Goal: Complete application form

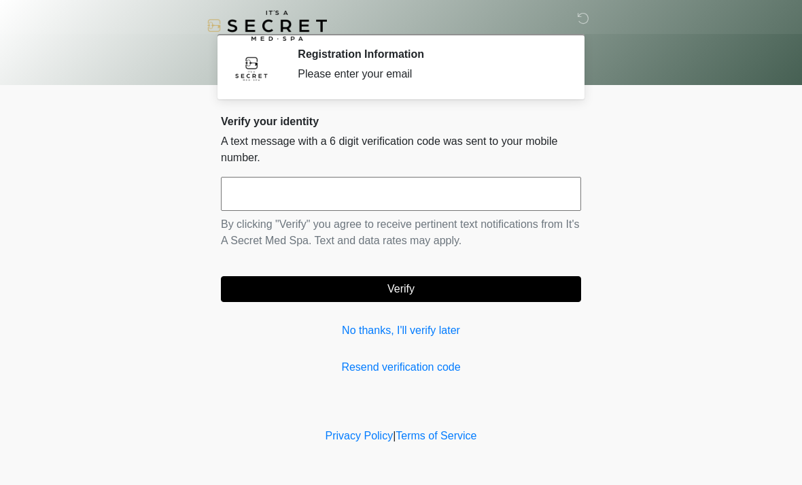
scroll to position [24, 0]
click at [436, 328] on link "No thanks, I'll verify later" at bounding box center [401, 330] width 360 height 16
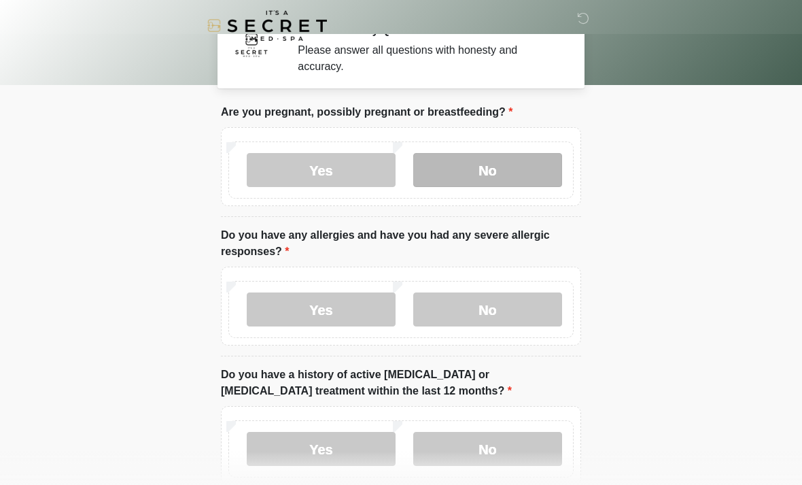
click at [503, 187] on label "No" at bounding box center [487, 170] width 149 height 34
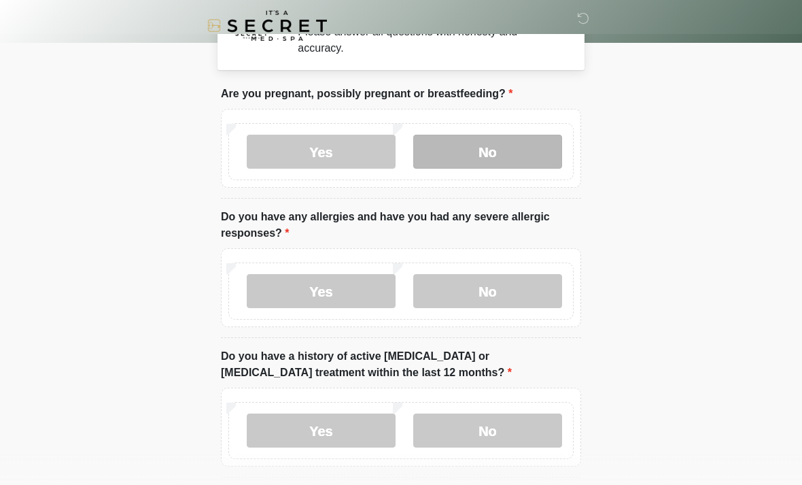
scroll to position [41, 0]
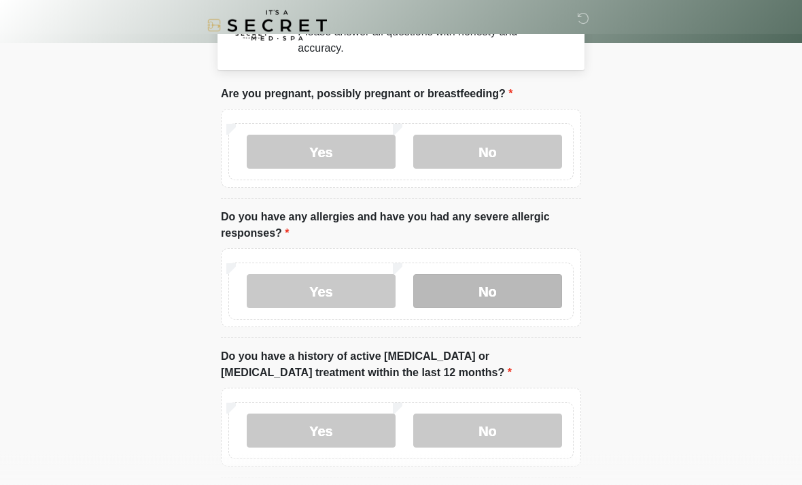
click at [513, 292] on label "No" at bounding box center [487, 292] width 149 height 34
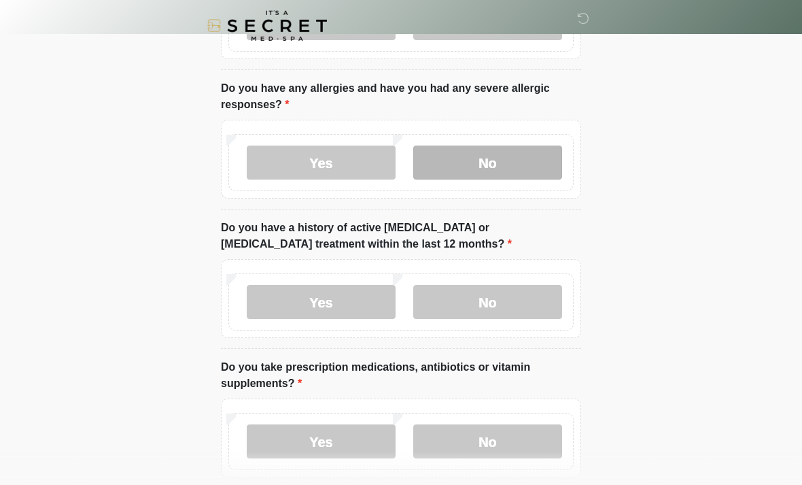
scroll to position [171, 0]
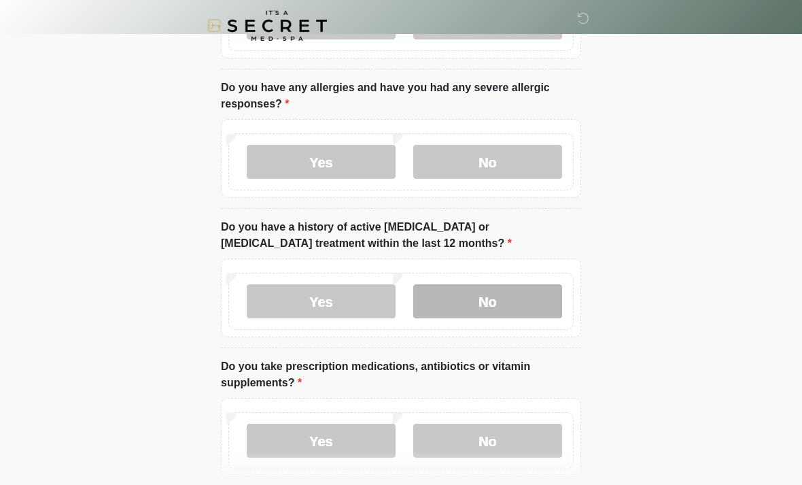
click at [524, 296] on label "No" at bounding box center [487, 301] width 149 height 34
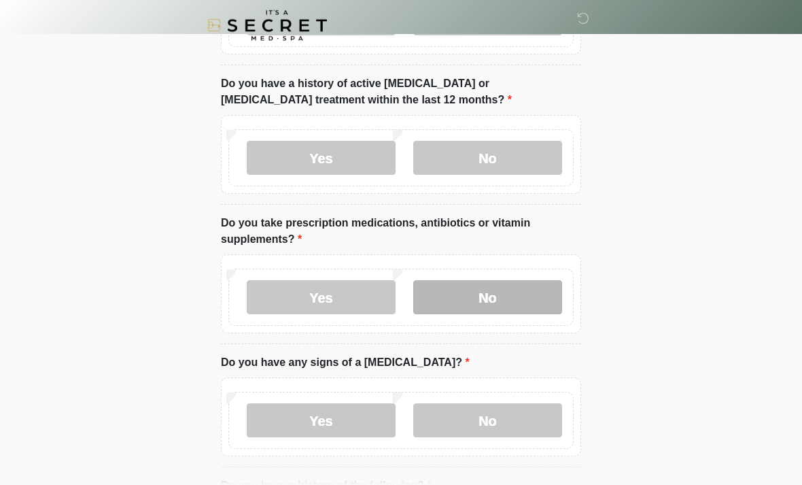
click at [492, 302] on label "No" at bounding box center [487, 298] width 149 height 34
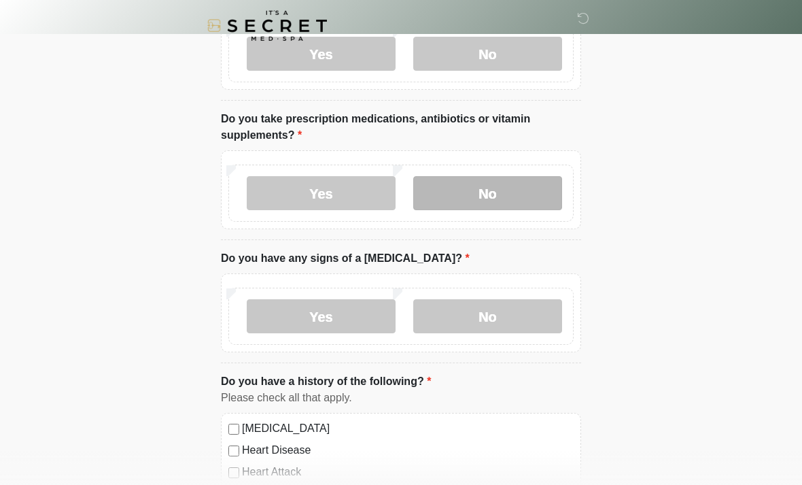
scroll to position [419, 0]
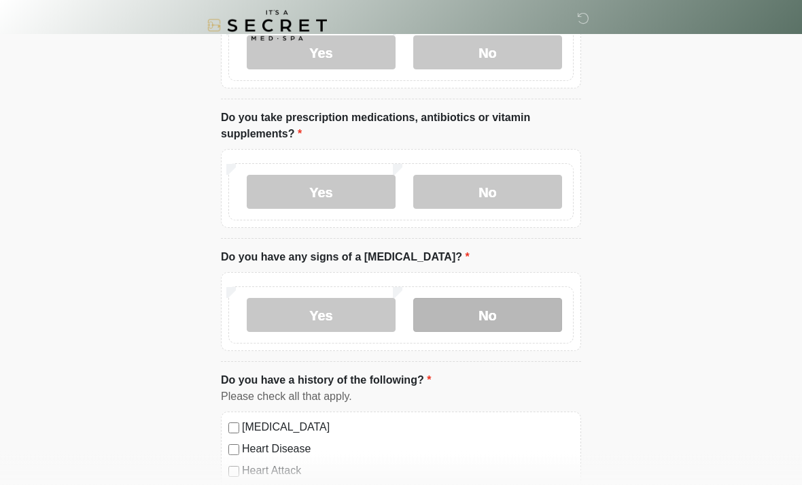
click at [521, 309] on label "No" at bounding box center [487, 315] width 149 height 34
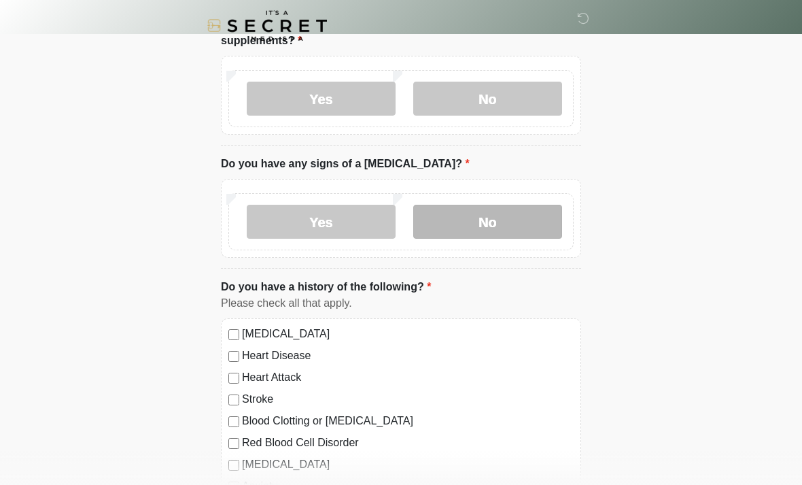
scroll to position [643, 0]
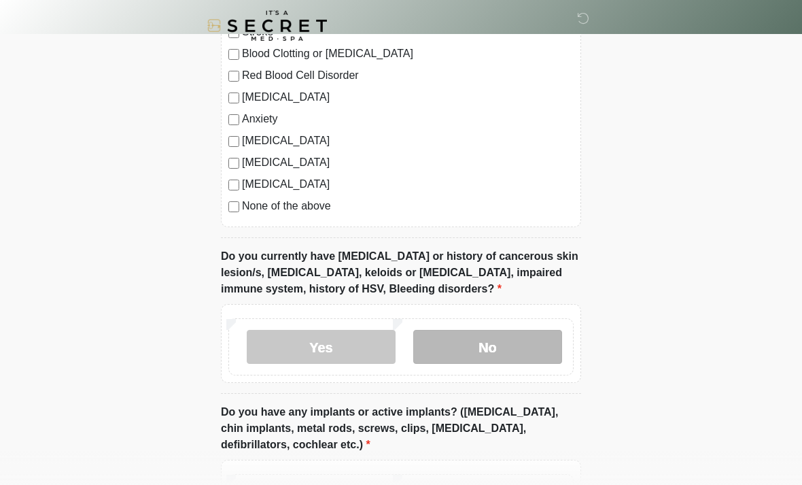
click at [528, 348] on label "No" at bounding box center [487, 347] width 149 height 34
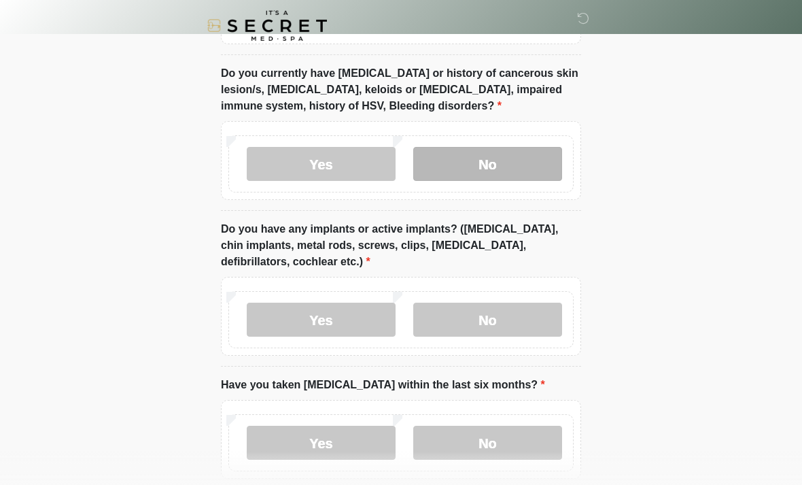
scroll to position [1066, 0]
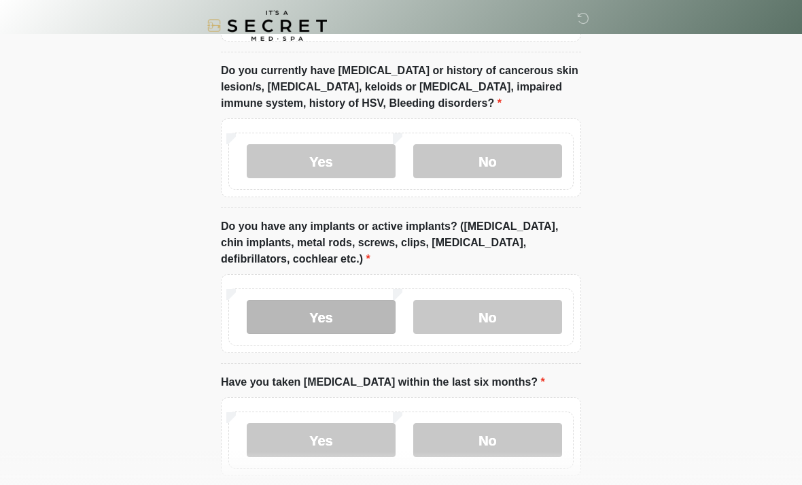
click at [353, 310] on label "Yes" at bounding box center [321, 317] width 149 height 34
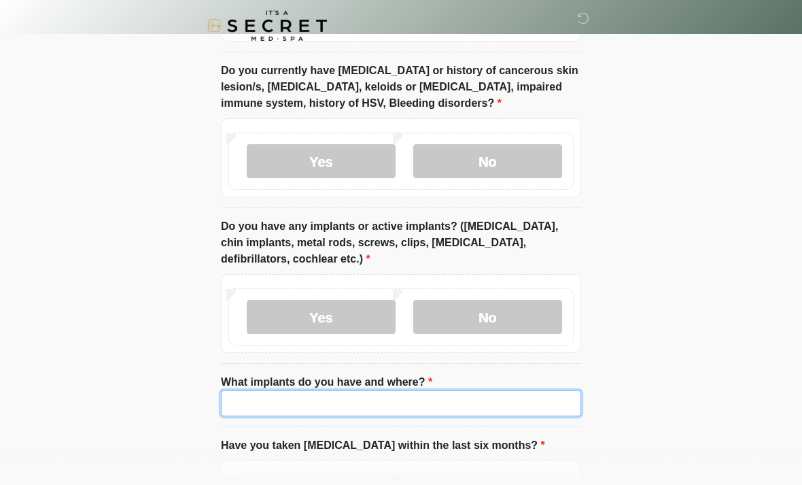
click at [428, 401] on input "What implants do you have and where?" at bounding box center [401, 403] width 360 height 26
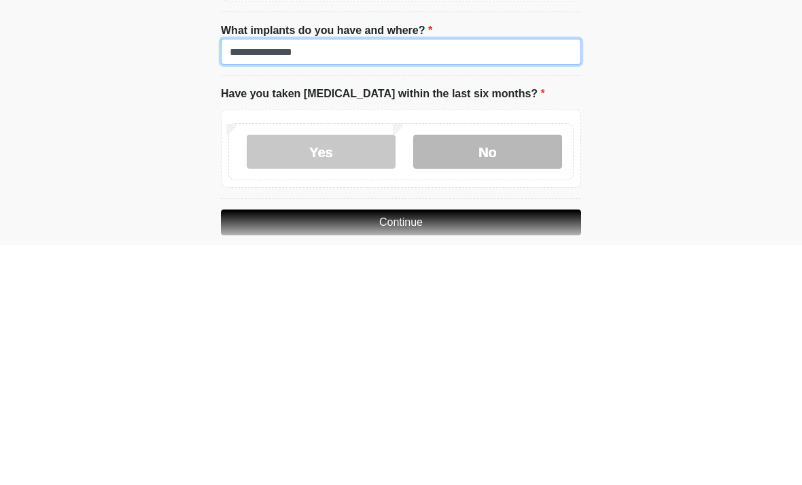
type input "**********"
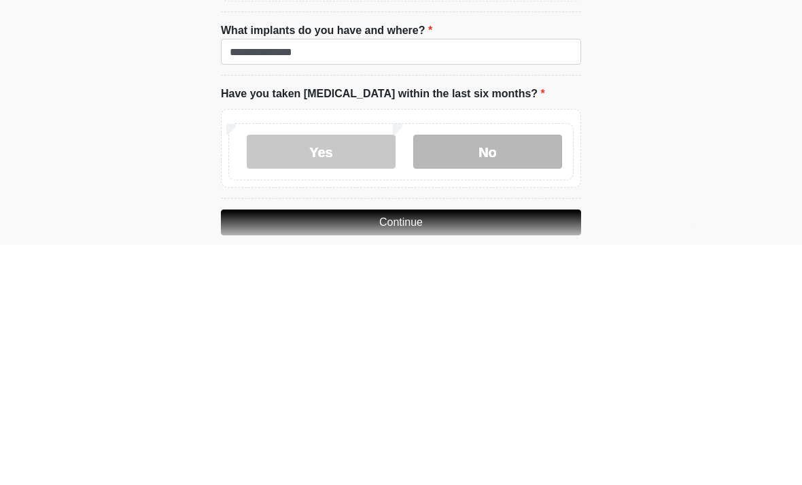
click at [504, 375] on label "No" at bounding box center [487, 392] width 149 height 34
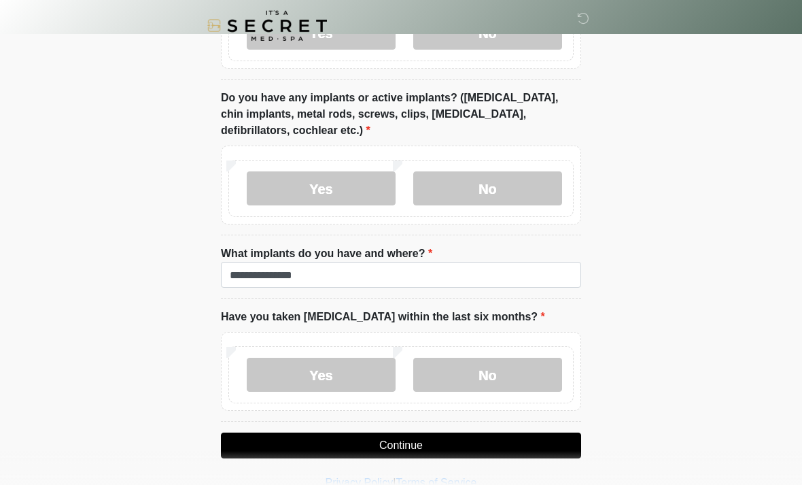
click at [424, 434] on button "Continue" at bounding box center [401, 445] width 360 height 26
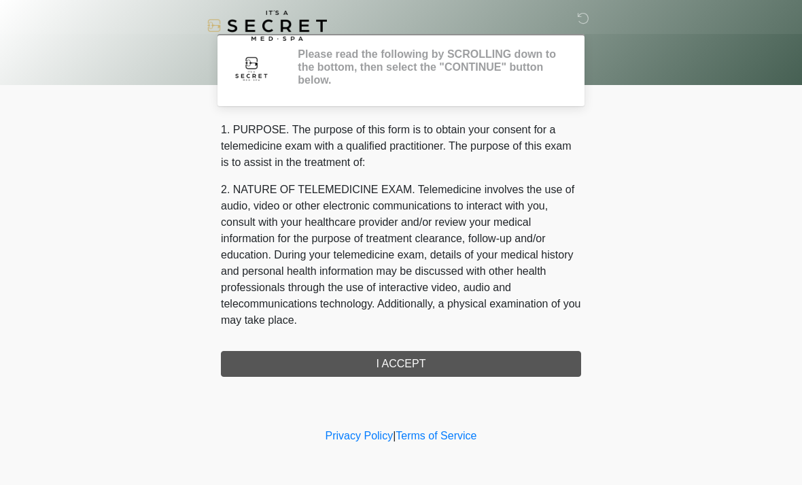
scroll to position [0, 0]
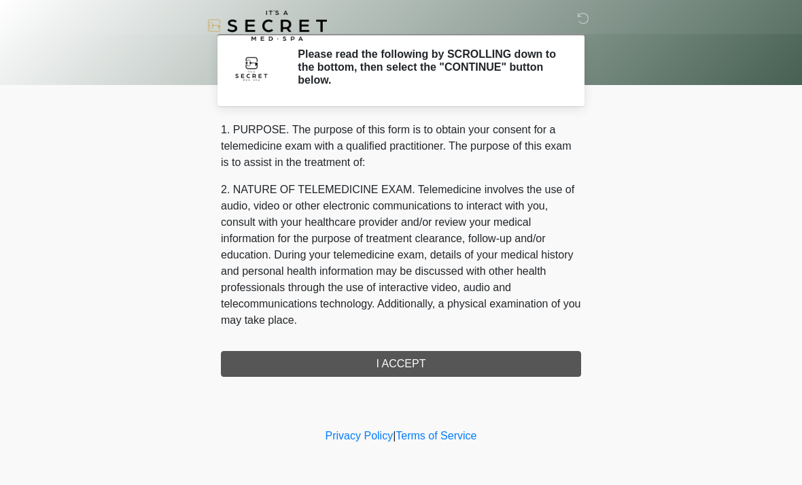
click at [419, 358] on div "1. PURPOSE. The purpose of this form is to obtain your consent for a telemedici…" at bounding box center [401, 249] width 360 height 255
click at [410, 369] on div "1. PURPOSE. The purpose of this form is to obtain your consent for a telemedici…" at bounding box center [401, 249] width 360 height 255
click at [392, 361] on div "1. PURPOSE. The purpose of this form is to obtain your consent for a telemedici…" at bounding box center [401, 249] width 360 height 255
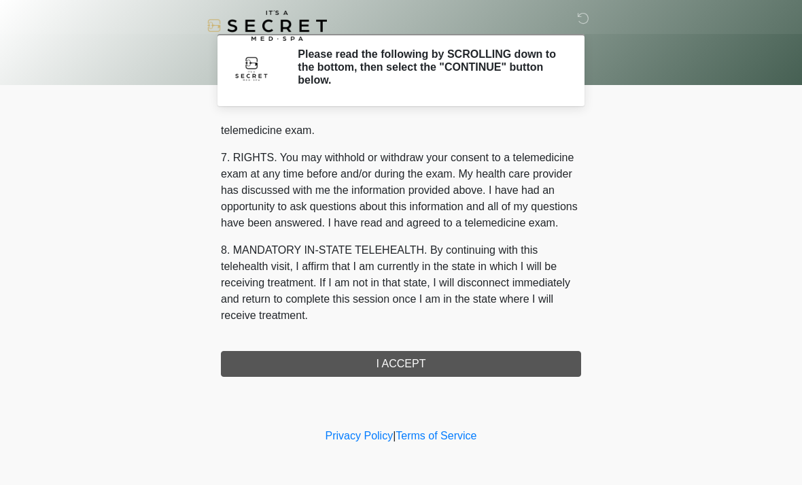
click at [409, 365] on button "I ACCEPT" at bounding box center [401, 364] width 360 height 26
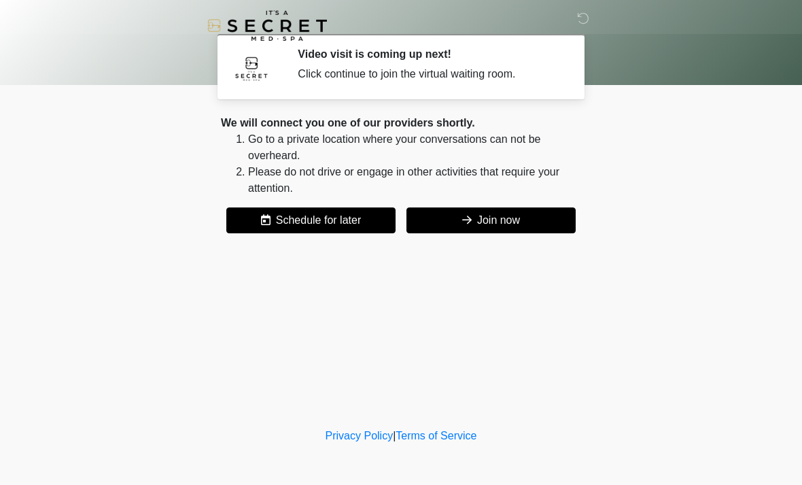
click at [494, 222] on button "Join now" at bounding box center [491, 220] width 169 height 26
